Goal: Task Accomplishment & Management: Manage account settings

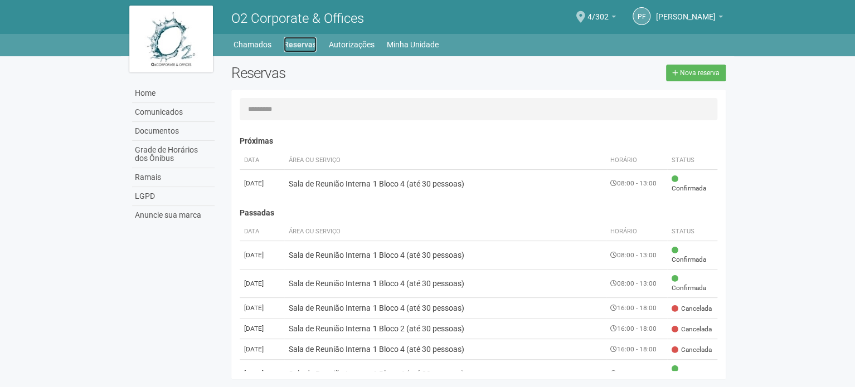
click at [309, 45] on link "Reservas" at bounding box center [300, 45] width 33 height 16
click at [341, 42] on link "Autorizações" at bounding box center [352, 45] width 46 height 16
